Goal: Information Seeking & Learning: Learn about a topic

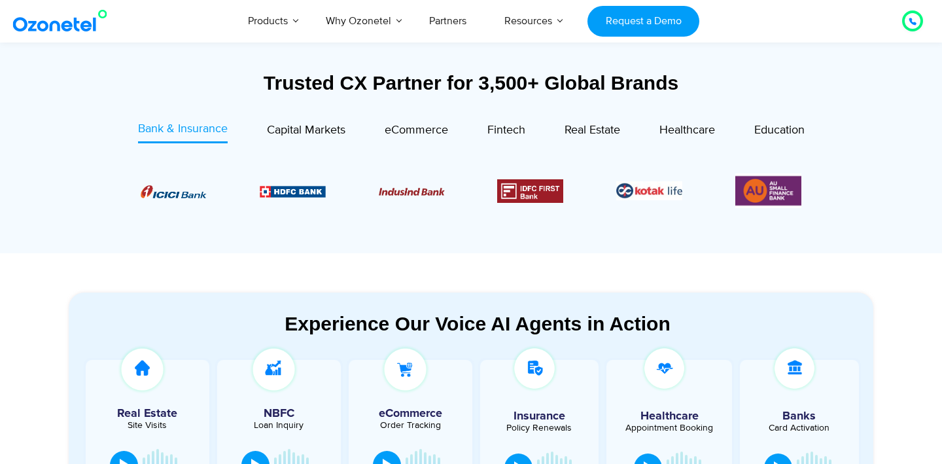
scroll to position [494, 0]
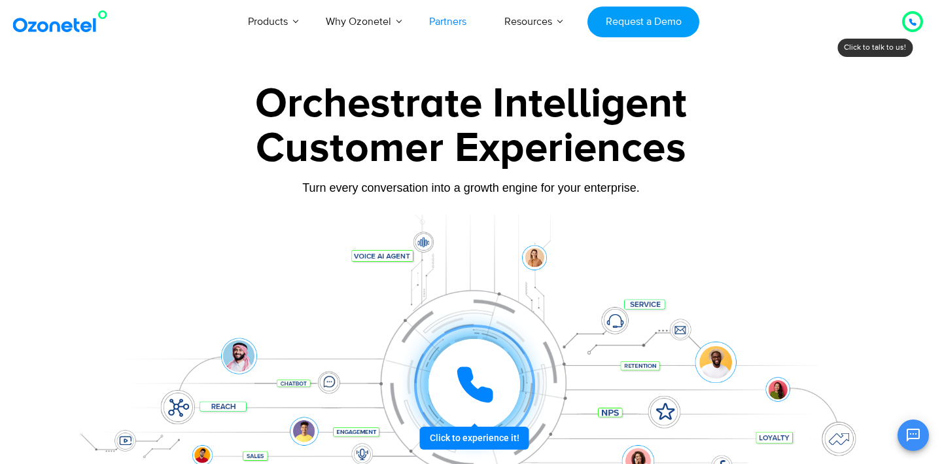
click at [439, 21] on link "Partners" at bounding box center [447, 21] width 75 height 43
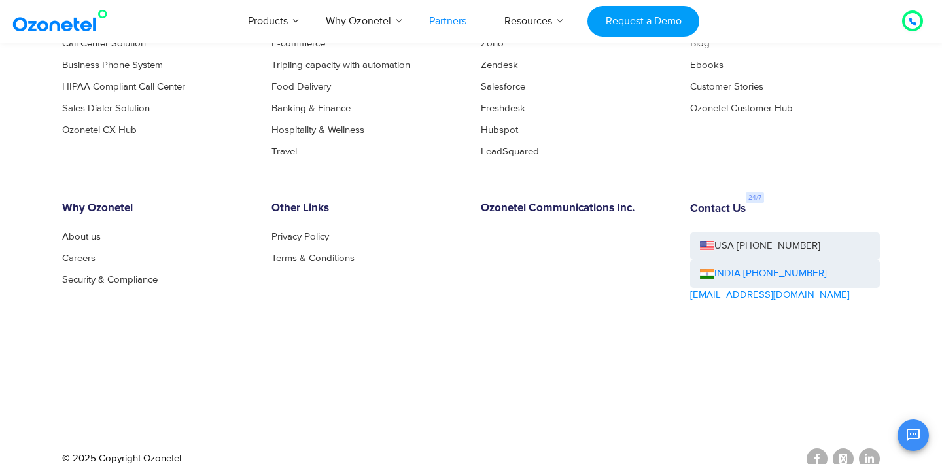
scroll to position [3718, 0]
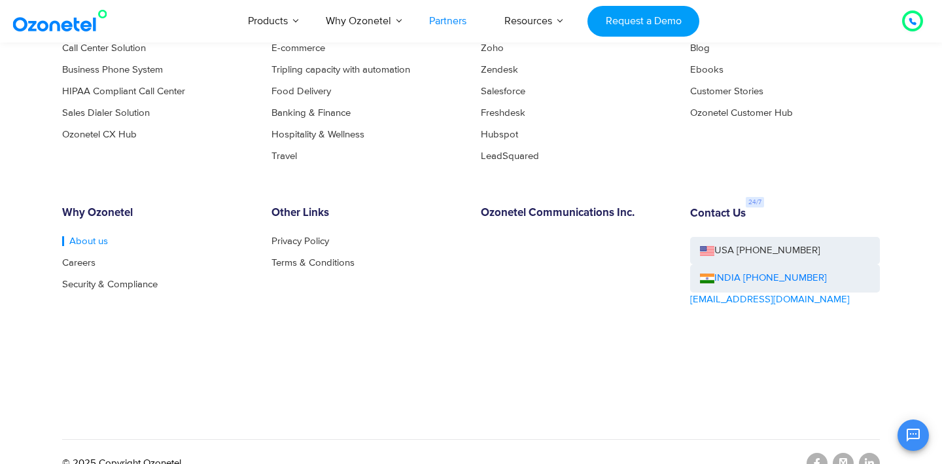
click at [80, 236] on link "About us" at bounding box center [85, 241] width 46 height 10
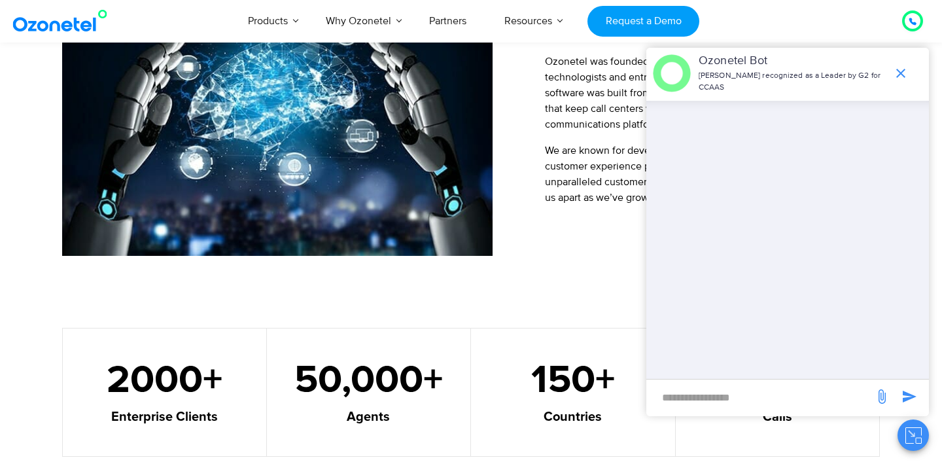
scroll to position [1483, 0]
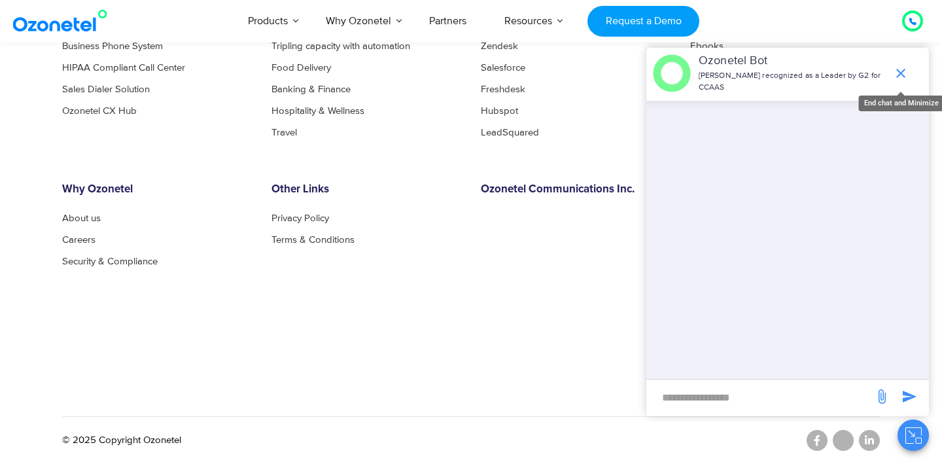
click at [901, 74] on icon "end chat or minimize" at bounding box center [901, 73] width 9 height 9
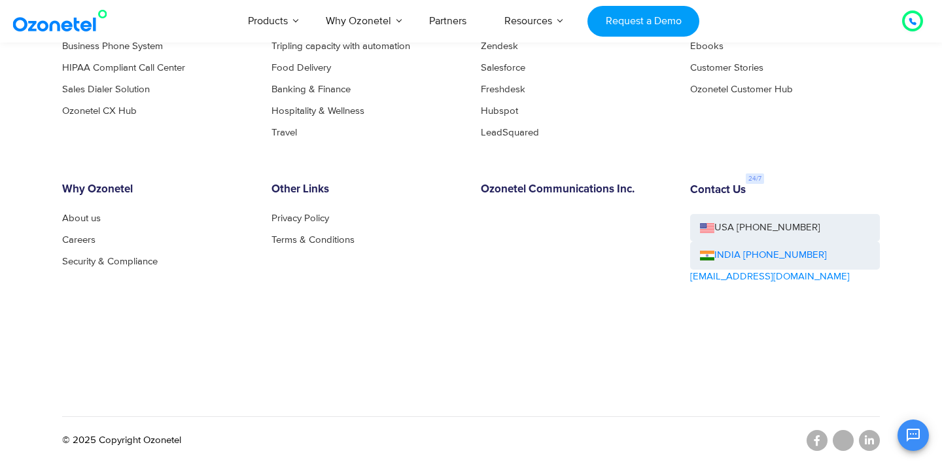
click at [869, 442] on div "OK Ozonetel Bot Ozonetel recognized as a Leader by G2 for CCAAS Chat Disconnect…" at bounding box center [788, 433] width 283 height 35
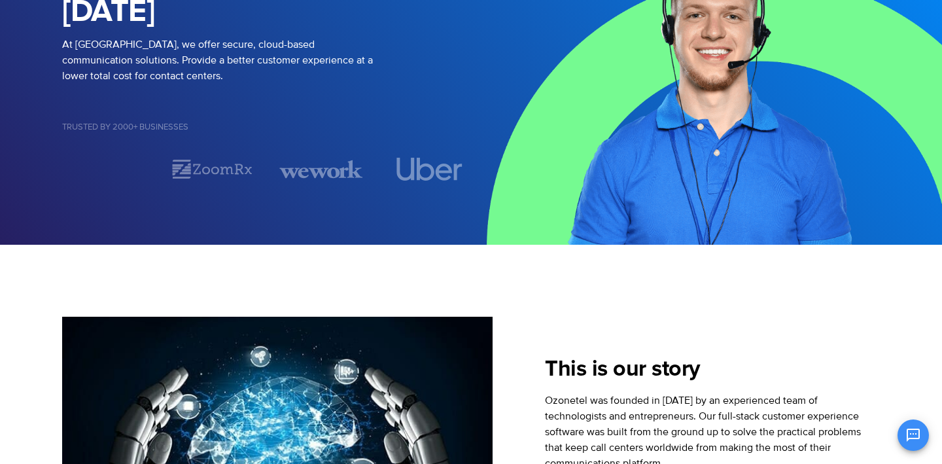
scroll to position [0, 0]
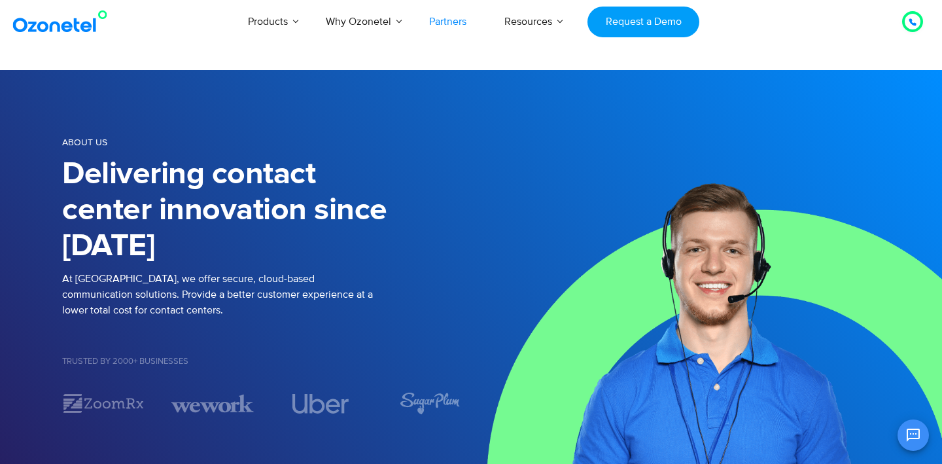
click at [456, 14] on link "Partners" at bounding box center [447, 21] width 75 height 43
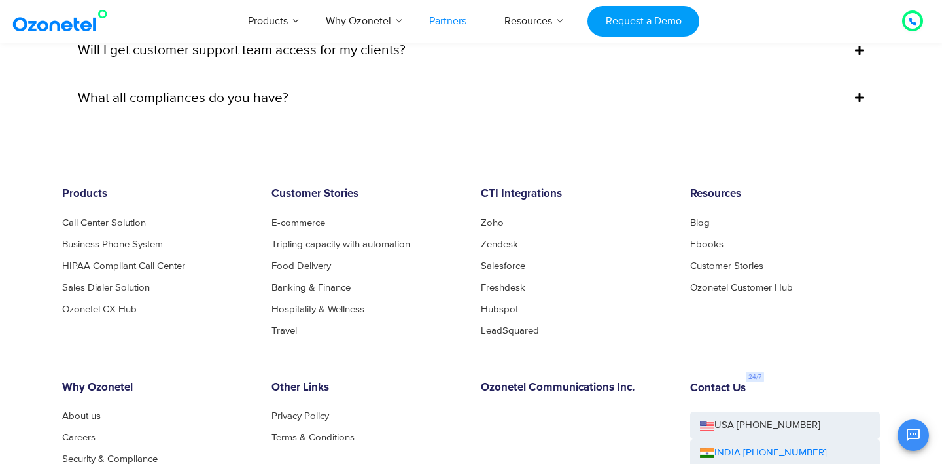
scroll to position [3723, 0]
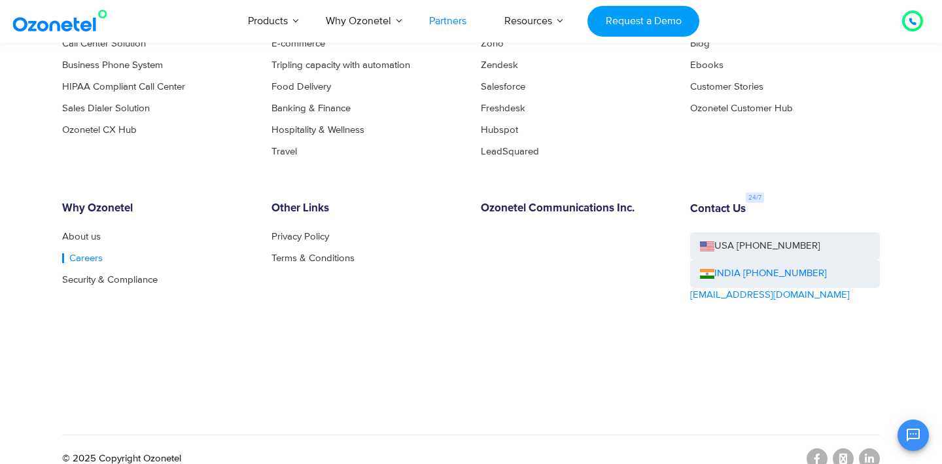
click at [77, 253] on link "Careers" at bounding box center [82, 258] width 41 height 10
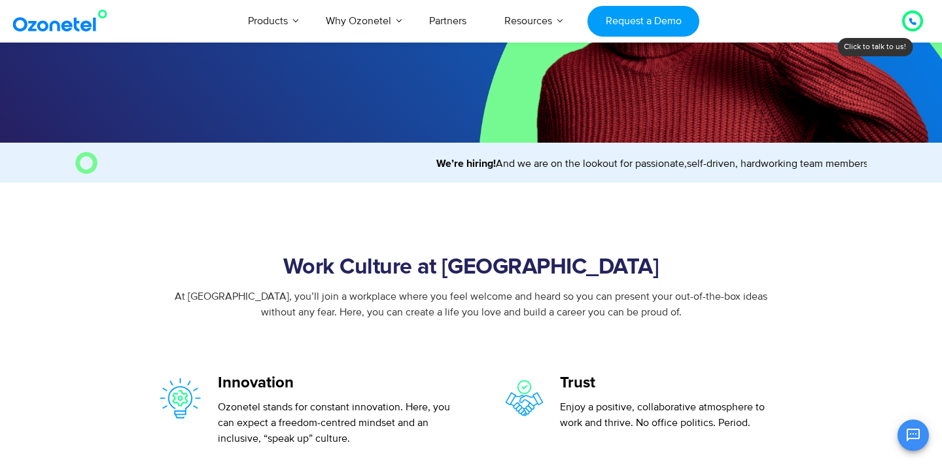
scroll to position [428, 0]
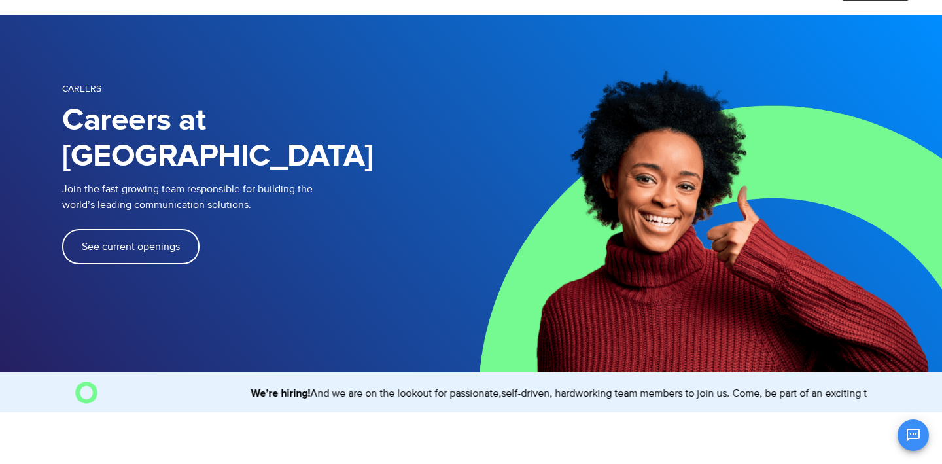
click at [107, 229] on link "See current openings" at bounding box center [130, 246] width 137 height 35
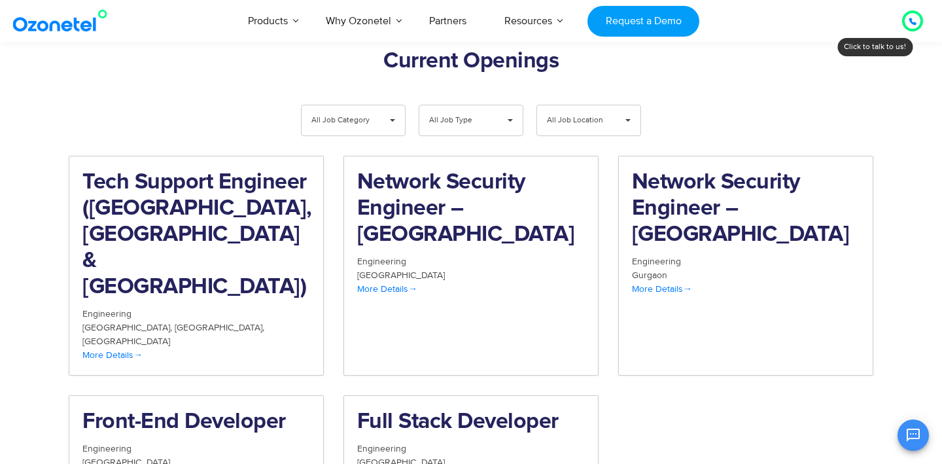
scroll to position [1356, 0]
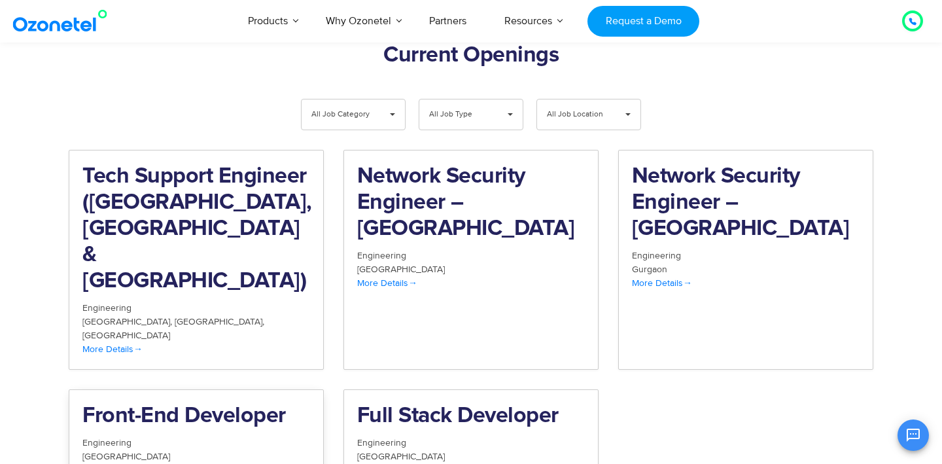
click at [130, 463] on span "More Details" at bounding box center [112, 470] width 60 height 11
click at [397, 403] on h2 "Full Stack Developer" at bounding box center [471, 416] width 228 height 26
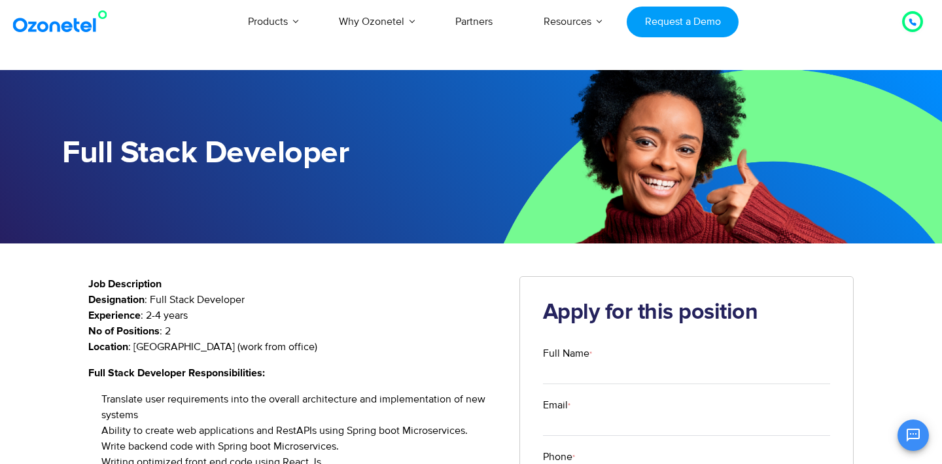
click at [73, 31] on img at bounding box center [63, 22] width 106 height 24
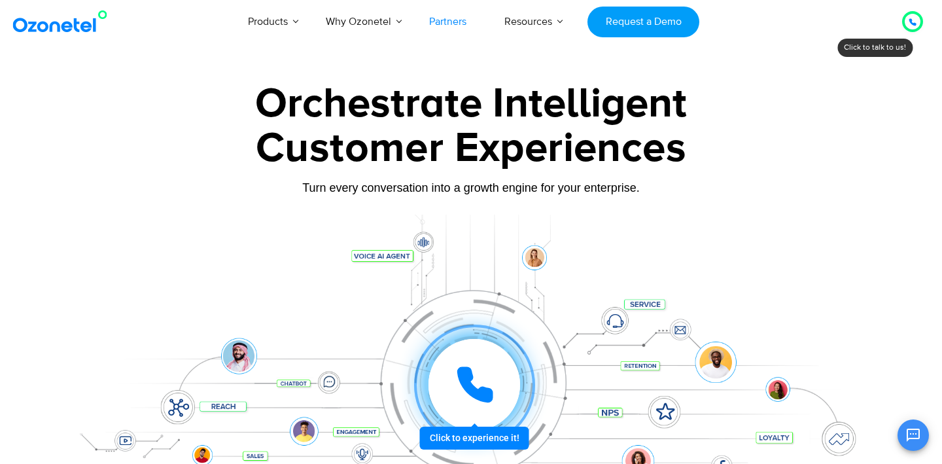
click at [453, 29] on link "Partners" at bounding box center [447, 21] width 75 height 43
